Goal: Task Accomplishment & Management: Use online tool/utility

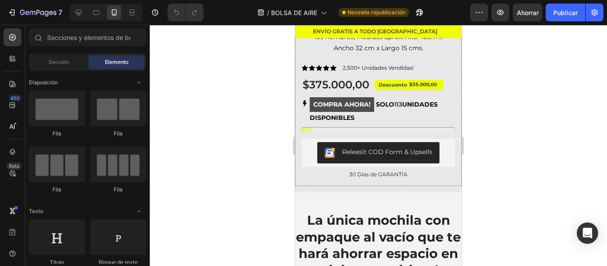
scroll to position [397, 0]
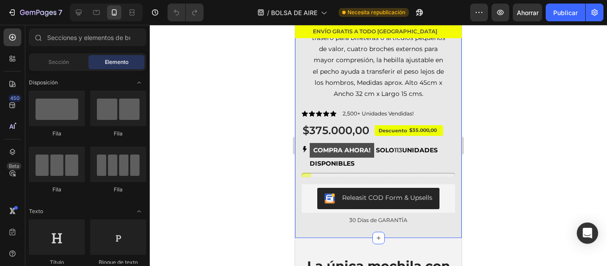
scroll to position [354, 0]
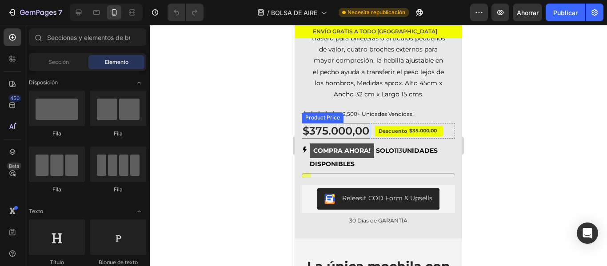
click at [359, 139] on div "$375.000,00" at bounding box center [336, 131] width 68 height 16
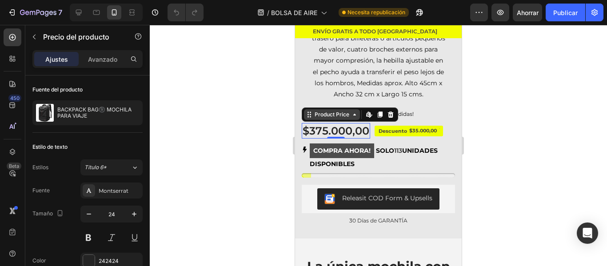
click at [330, 119] on div "Product Price" at bounding box center [332, 115] width 38 height 8
